Goal: Transaction & Acquisition: Purchase product/service

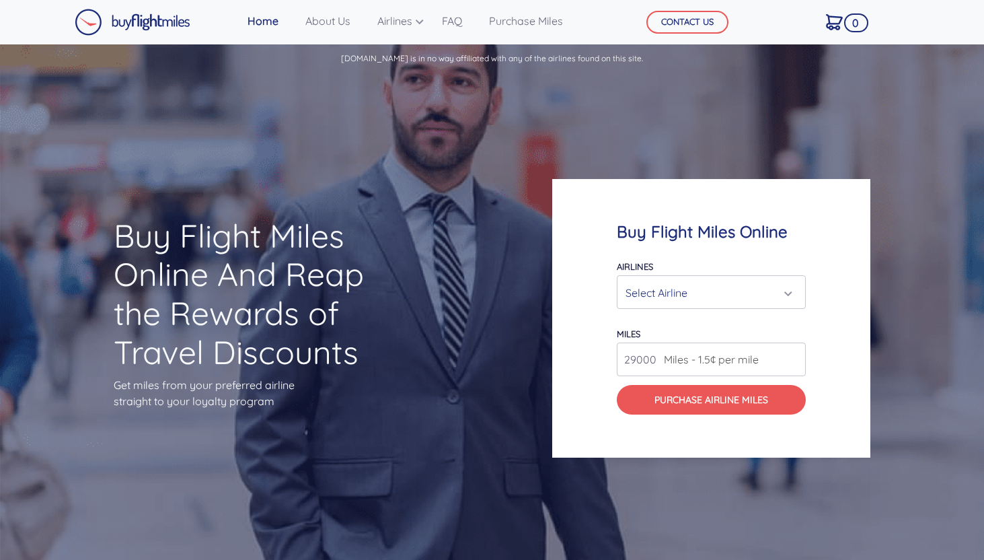
scroll to position [1609, 0]
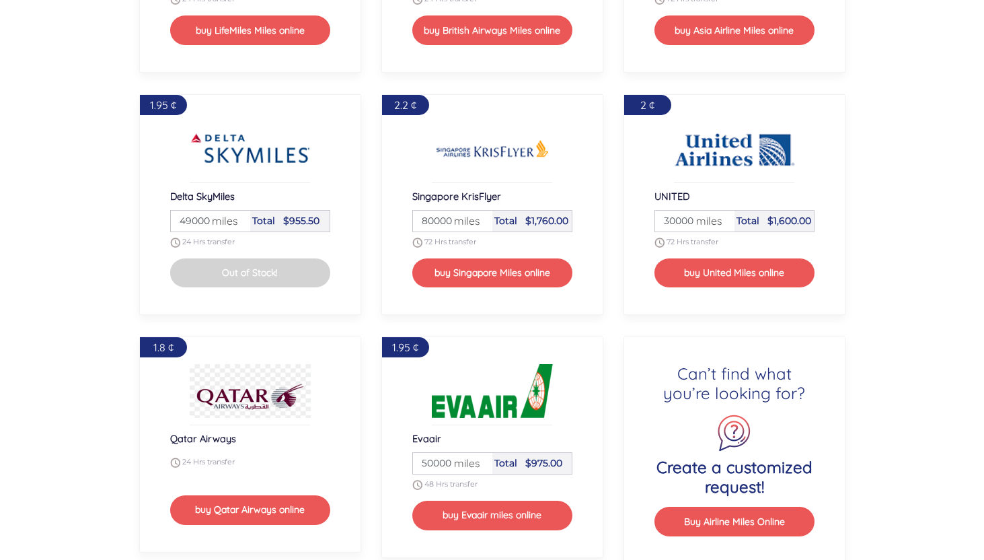
click at [691, 218] on span "miles" at bounding box center [705, 221] width 33 height 16
click at [695, 219] on span "miles" at bounding box center [705, 221] width 33 height 16
click at [692, 217] on span "miles" at bounding box center [705, 221] width 33 height 16
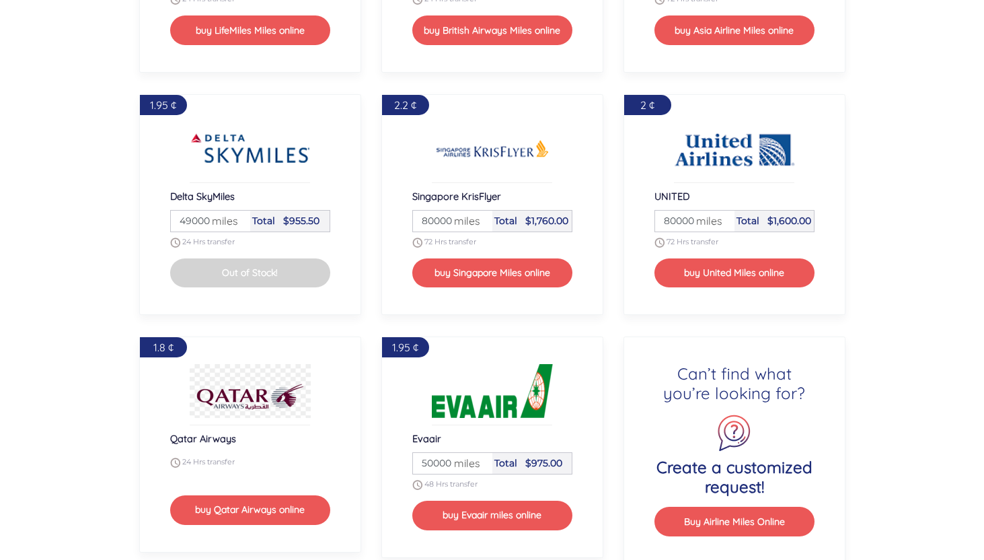
click at [724, 217] on input "80000" at bounding box center [694, 221] width 75 height 21
click at [724, 217] on input "81000" at bounding box center [694, 221] width 75 height 21
click at [724, 217] on input "82000" at bounding box center [694, 221] width 75 height 21
click at [723, 217] on input "83000" at bounding box center [694, 221] width 75 height 21
click at [723, 217] on input "84000" at bounding box center [694, 221] width 75 height 21
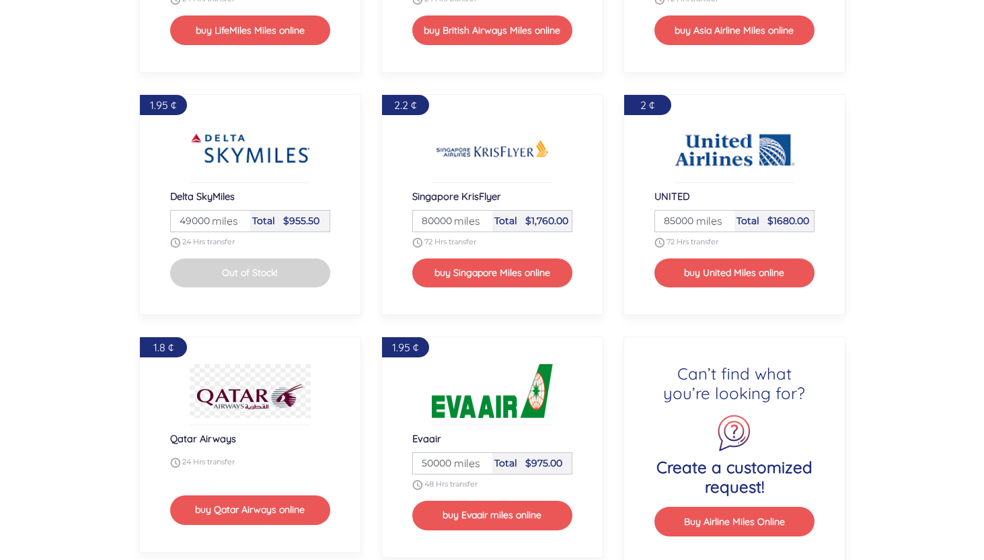
click at [723, 217] on input "85000" at bounding box center [694, 221] width 75 height 21
click at [723, 217] on input "86000" at bounding box center [694, 221] width 75 height 21
click at [723, 217] on input "87000" at bounding box center [694, 221] width 75 height 21
click at [723, 217] on input "88000" at bounding box center [694, 221] width 75 height 21
click at [723, 217] on input "89000" at bounding box center [694, 221] width 75 height 21
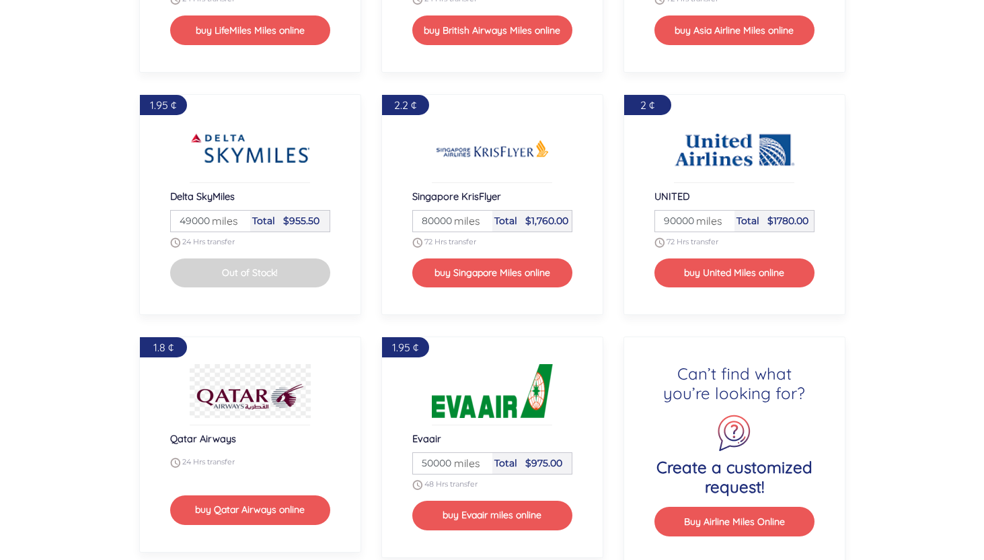
click at [723, 217] on input "90000" at bounding box center [694, 221] width 75 height 21
click at [723, 217] on input "91000" at bounding box center [694, 221] width 75 height 21
click at [723, 217] on input "92000" at bounding box center [694, 221] width 75 height 21
click at [723, 217] on input "93000" at bounding box center [694, 221] width 75 height 21
click at [723, 217] on input "94000" at bounding box center [694, 221] width 75 height 21
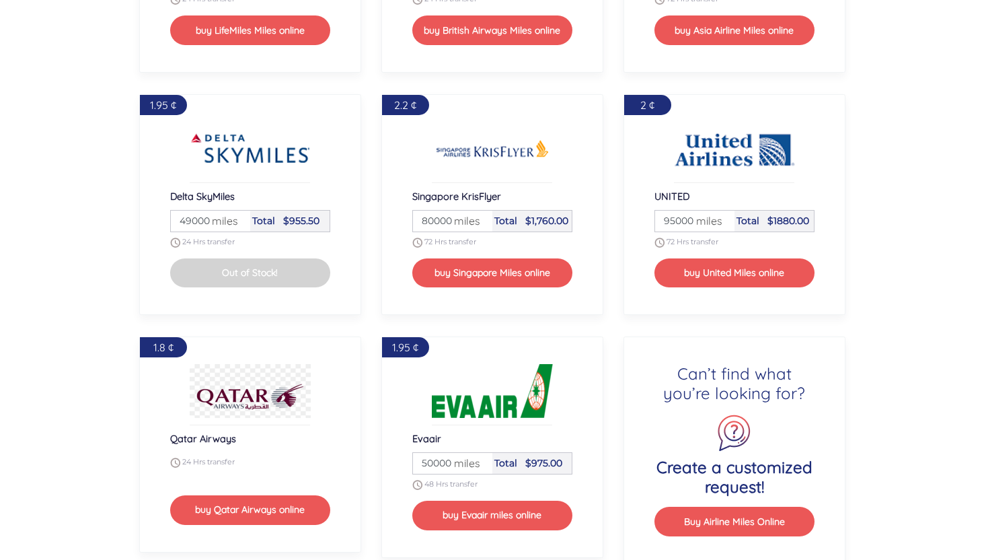
click at [723, 217] on input "95000" at bounding box center [694, 221] width 75 height 21
click at [723, 217] on input "96000" at bounding box center [694, 221] width 75 height 21
click at [723, 217] on input "97000" at bounding box center [694, 221] width 75 height 21
click at [723, 217] on input "98000" at bounding box center [694, 221] width 75 height 21
click at [723, 217] on input "99000" at bounding box center [694, 221] width 75 height 21
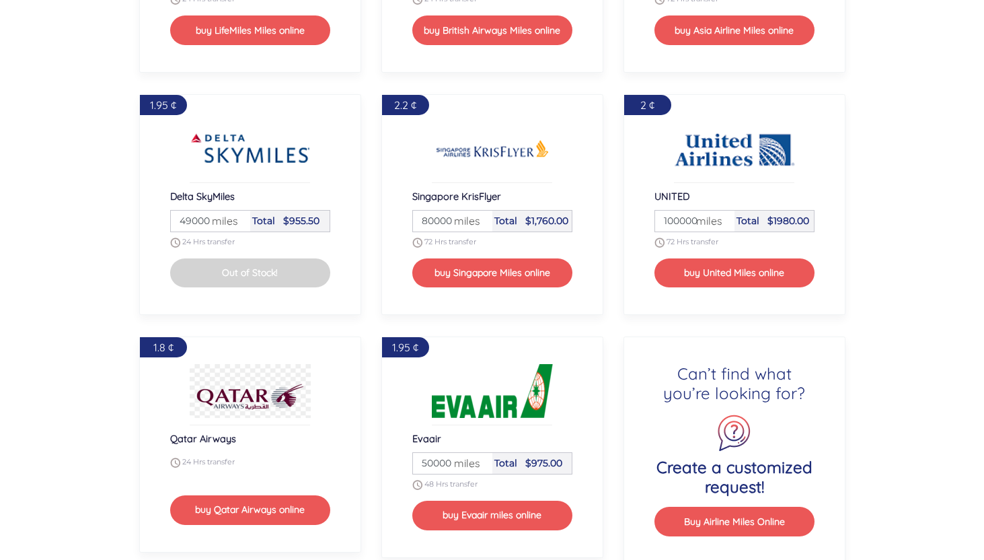
type input "100000"
click at [723, 217] on input "100000" at bounding box center [694, 221] width 75 height 21
